Goal: Task Accomplishment & Management: Complete application form

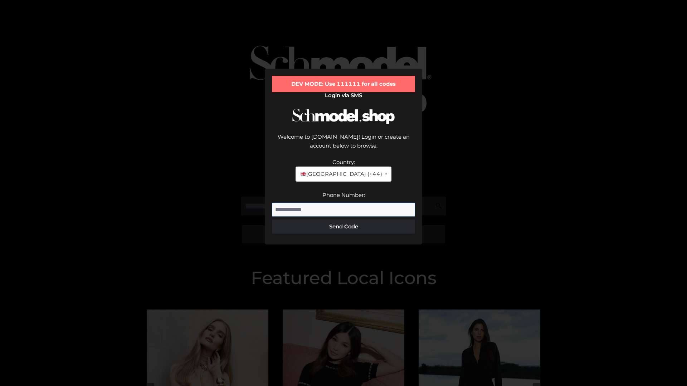
click at [343, 203] on input "Phone Number:" at bounding box center [343, 210] width 143 height 14
type input "**********"
click at [343, 220] on button "Send Code" at bounding box center [343, 227] width 143 height 14
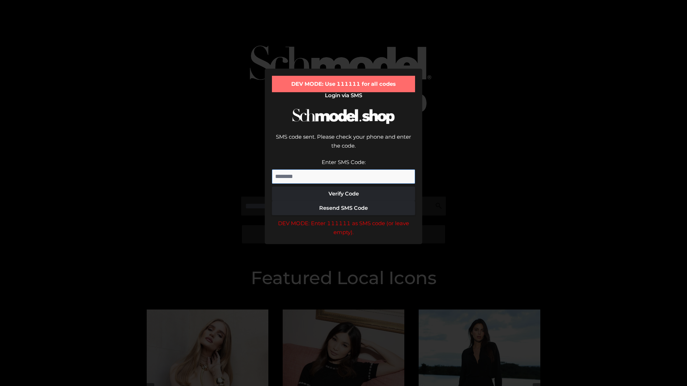
click at [343, 170] on input "Enter SMS Code:" at bounding box center [343, 177] width 143 height 14
type input "******"
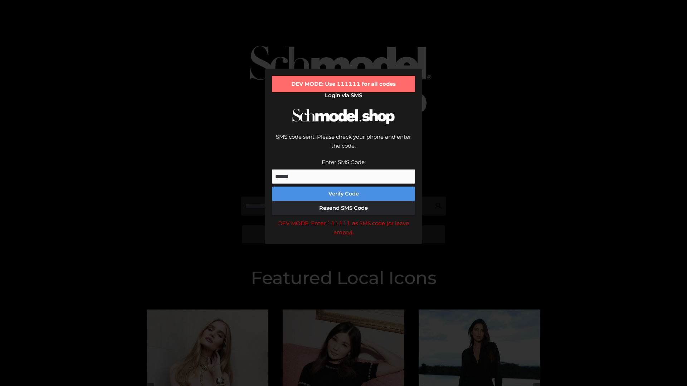
click at [343, 187] on button "Verify Code" at bounding box center [343, 194] width 143 height 14
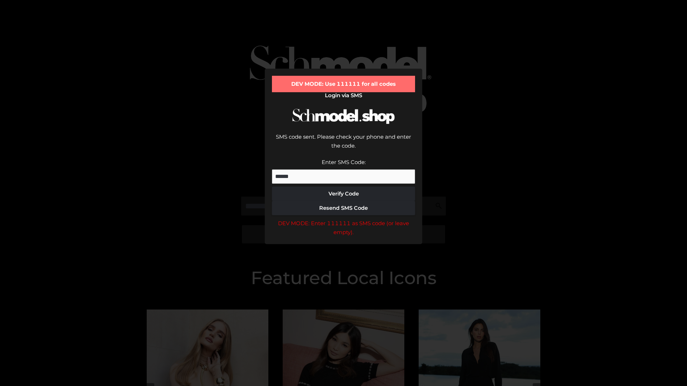
click at [343, 219] on div "DEV MODE: Enter 111111 as SMS code (or leave empty)." at bounding box center [343, 228] width 143 height 18
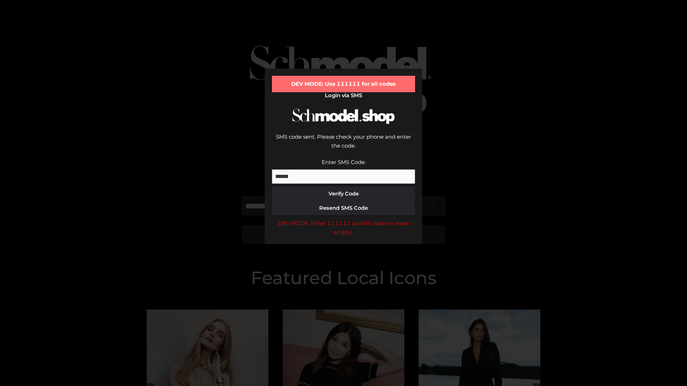
click at [343, 219] on div "DEV MODE: Enter 111111 as SMS code (or leave empty)." at bounding box center [343, 228] width 143 height 18
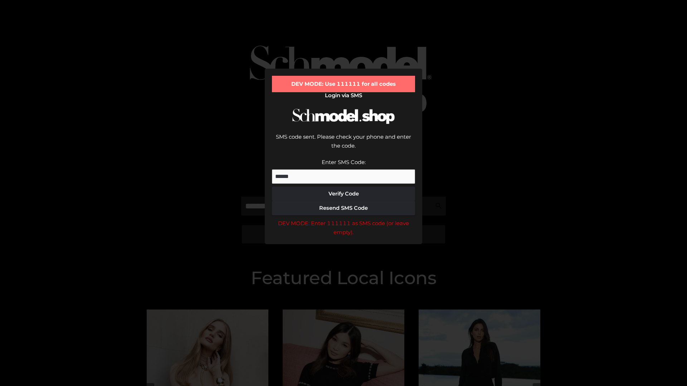
click at [343, 219] on div "DEV MODE: Enter 111111 as SMS code (or leave empty)." at bounding box center [343, 228] width 143 height 18
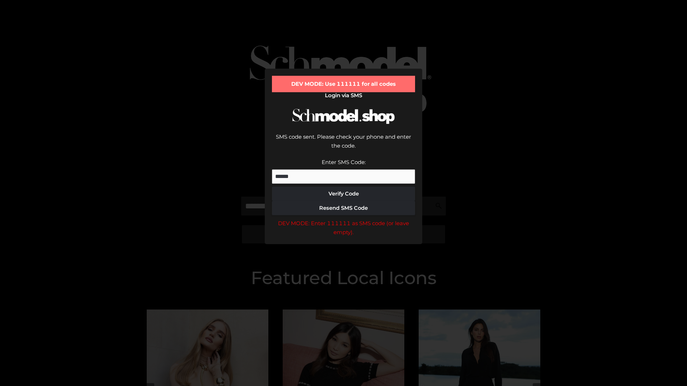
click at [343, 219] on div "DEV MODE: Enter 111111 as SMS code (or leave empty)." at bounding box center [343, 228] width 143 height 18
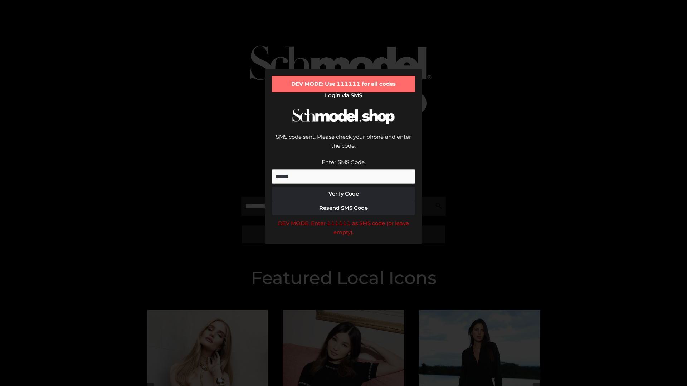
click at [343, 219] on div "DEV MODE: Enter 111111 as SMS code (or leave empty)." at bounding box center [343, 228] width 143 height 18
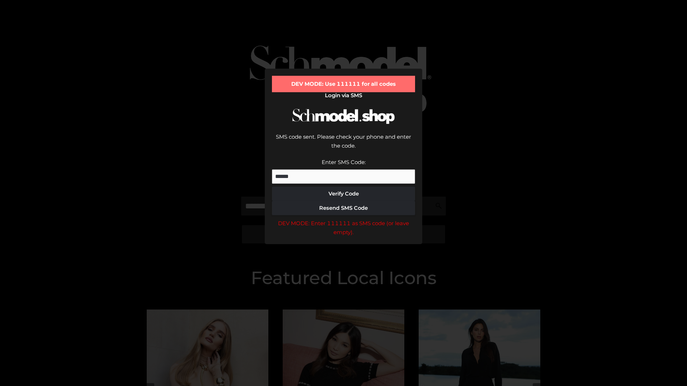
click at [343, 219] on div "DEV MODE: Enter 111111 as SMS code (or leave empty)." at bounding box center [343, 228] width 143 height 18
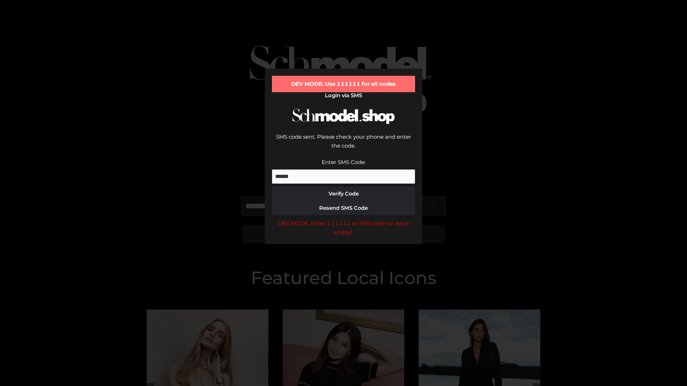
scroll to position [0, 37]
click at [343, 219] on div "DEV MODE: Enter 111111 as SMS code (or leave empty)." at bounding box center [343, 228] width 143 height 18
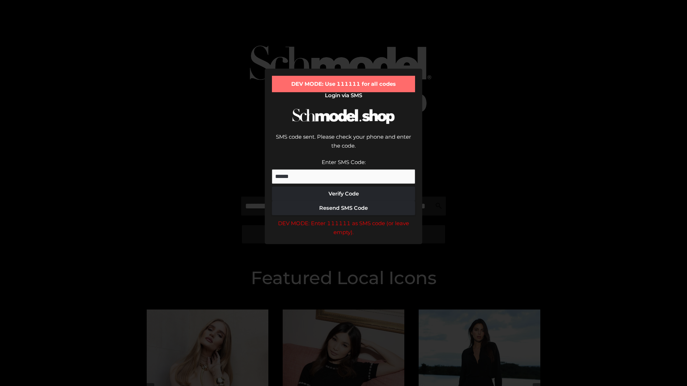
click at [343, 219] on div "DEV MODE: Enter 111111 as SMS code (or leave empty)." at bounding box center [343, 228] width 143 height 18
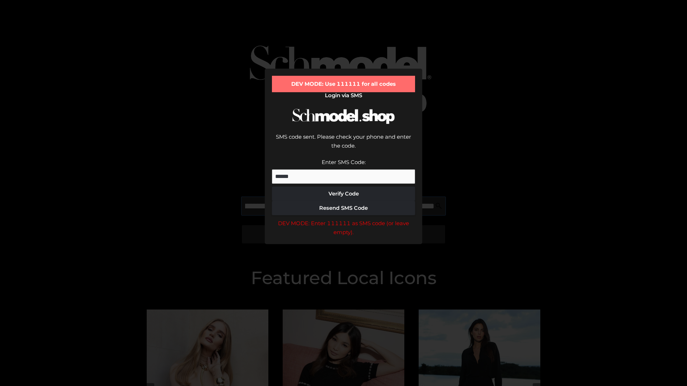
scroll to position [0, 78]
click at [343, 219] on div "DEV MODE: Enter 111111 as SMS code (or leave empty)." at bounding box center [343, 228] width 143 height 18
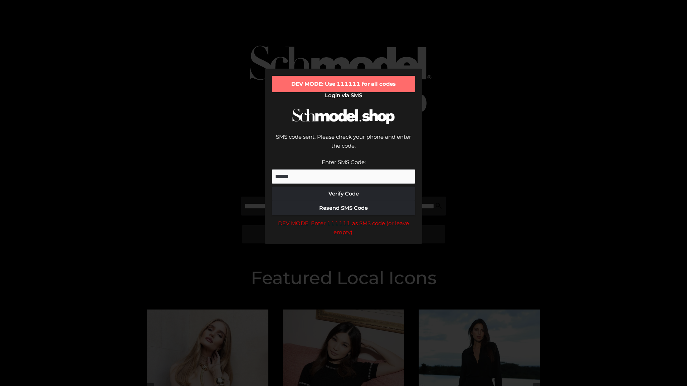
click at [343, 219] on div "DEV MODE: Enter 111111 as SMS code (or leave empty)." at bounding box center [343, 228] width 143 height 18
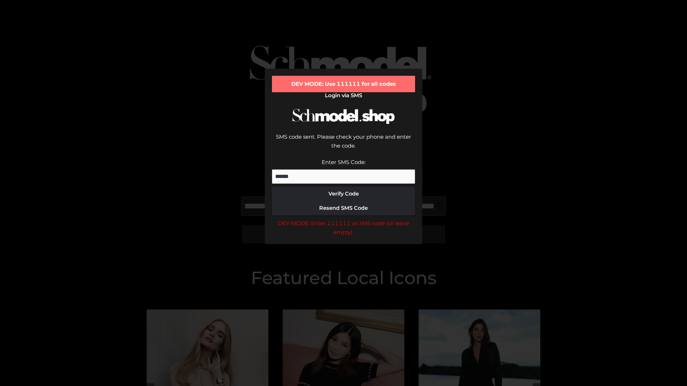
scroll to position [0, 121]
click at [343, 219] on div "DEV MODE: Enter 111111 as SMS code (or leave empty)." at bounding box center [343, 228] width 143 height 18
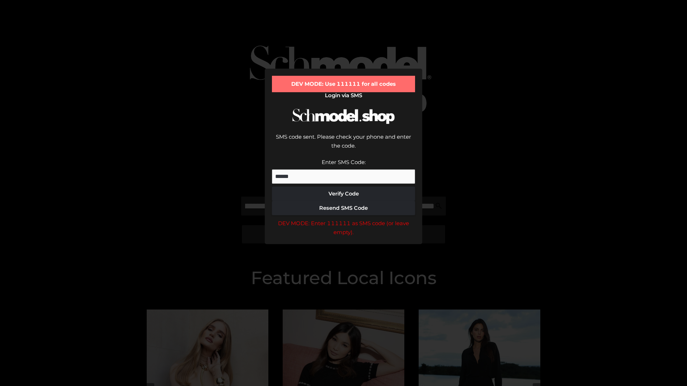
click at [343, 219] on div "DEV MODE: Enter 111111 as SMS code (or leave empty)." at bounding box center [343, 228] width 143 height 18
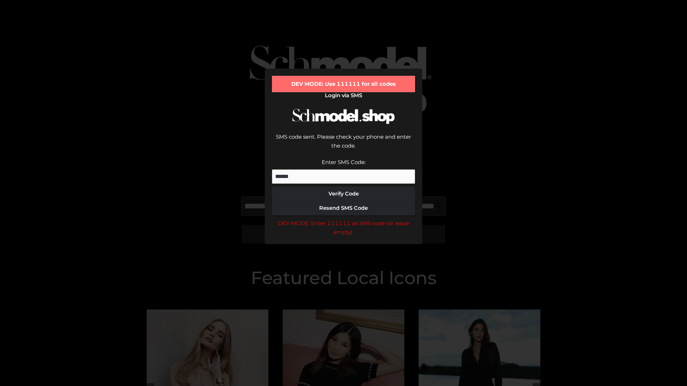
scroll to position [0, 166]
click at [343, 219] on div "DEV MODE: Enter 111111 as SMS code (or leave empty)." at bounding box center [343, 228] width 143 height 18
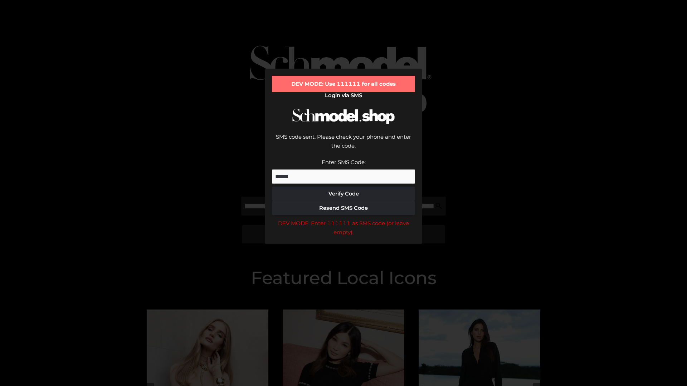
click at [343, 219] on div "DEV MODE: Enter 111111 as SMS code (or leave empty)." at bounding box center [343, 228] width 143 height 18
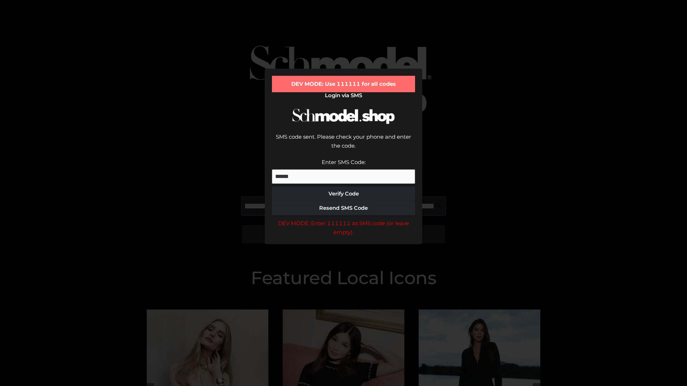
scroll to position [0, 207]
click at [343, 219] on div "DEV MODE: Enter 111111 as SMS code (or leave empty)." at bounding box center [343, 228] width 143 height 18
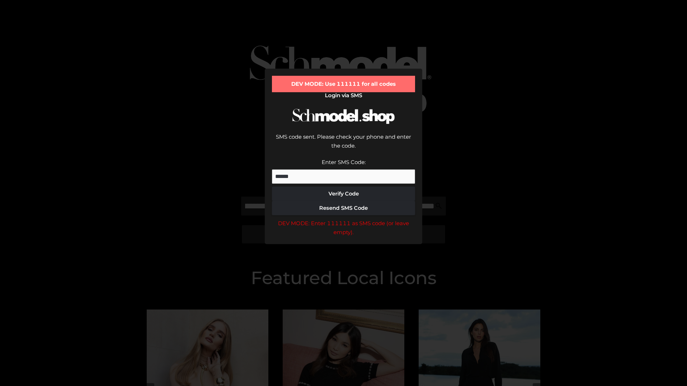
click at [343, 219] on div "DEV MODE: Enter 111111 as SMS code (or leave empty)." at bounding box center [343, 228] width 143 height 18
type input "**********"
